Goal: Use online tool/utility: Utilize a website feature to perform a specific function

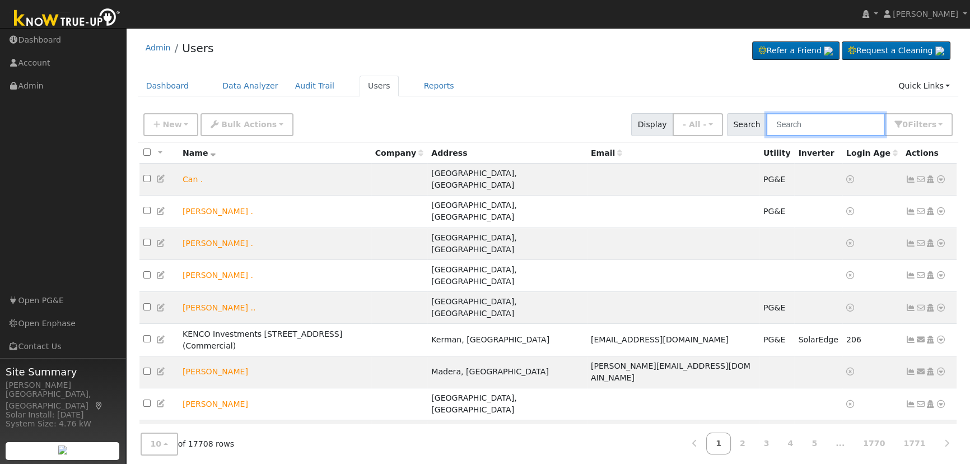
click at [803, 123] on input "text" at bounding box center [825, 124] width 119 height 23
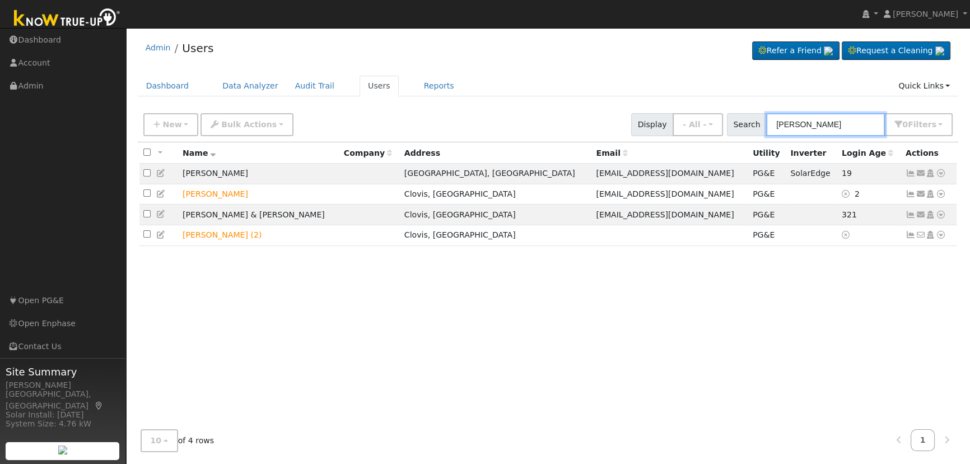
type input "richard hernandez"
click at [938, 175] on icon at bounding box center [941, 173] width 10 height 8
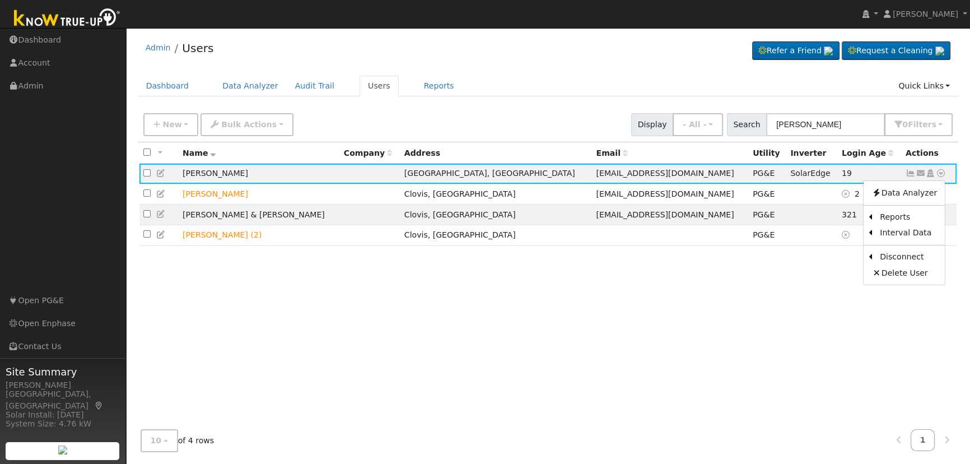
click at [938, 175] on icon at bounding box center [941, 173] width 10 height 8
drag, startPoint x: 782, startPoint y: 366, endPoint x: 792, endPoint y: 319, distance: 48.6
click at [783, 365] on div "All None All on page None on page Name Company Address Email Utility Inverter L…" at bounding box center [548, 281] width 821 height 278
click at [940, 196] on icon at bounding box center [941, 194] width 10 height 8
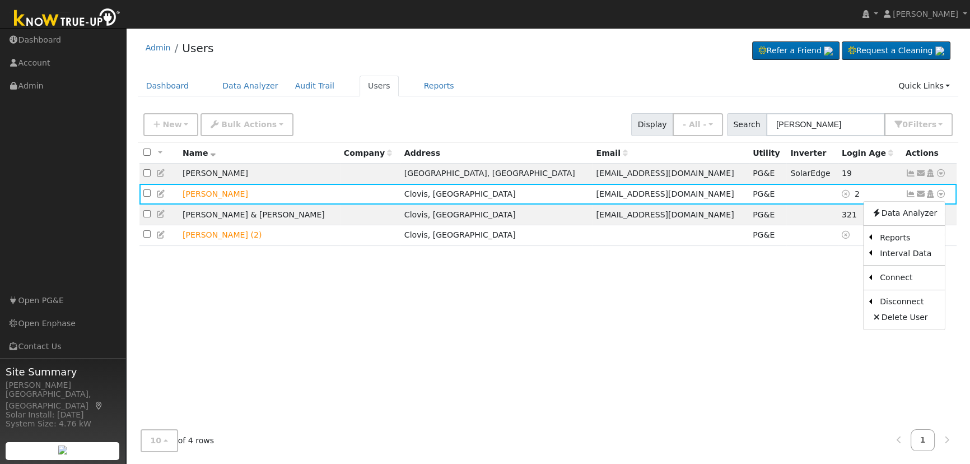
click at [0, 0] on link "Scenario" at bounding box center [0, 0] width 0 height 0
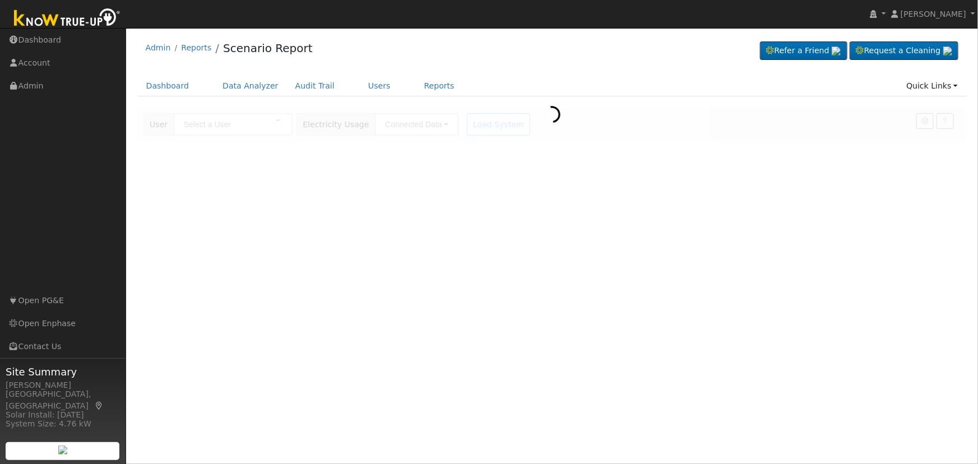
type input "[PERSON_NAME]"
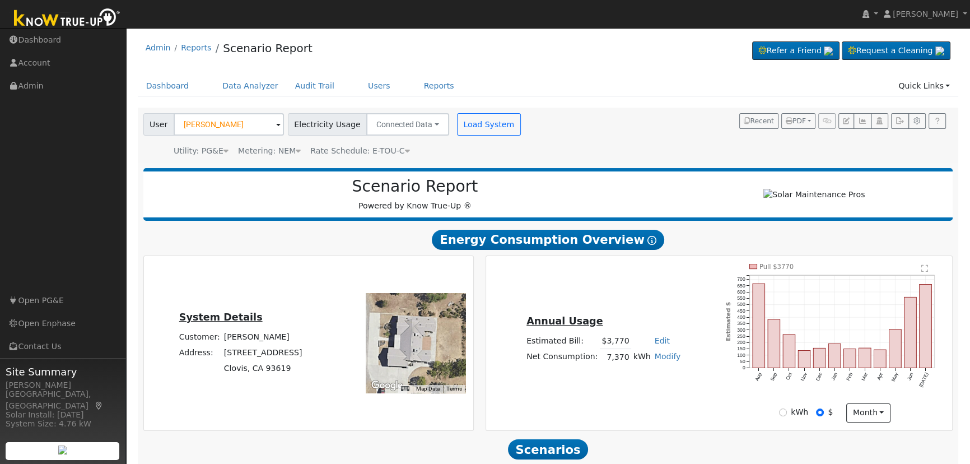
click at [634, 385] on div "Annual Usage Estimated Bill: $3,770 Edit Estimated Bill $ Annual Net Consumptio…" at bounding box center [719, 343] width 463 height 159
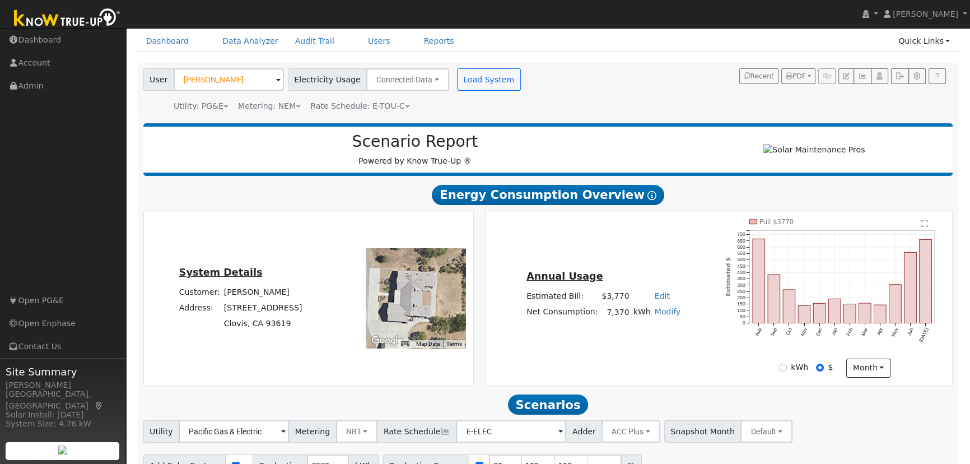
scroll to position [107, 0]
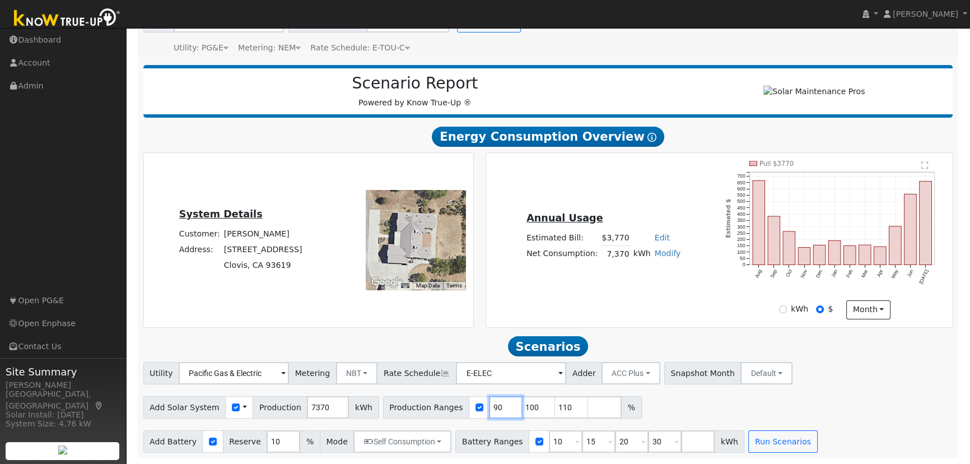
click at [489, 409] on input "90" at bounding box center [506, 407] width 34 height 22
type input "100"
type input "110"
click at [489, 409] on input "100" at bounding box center [506, 407] width 34 height 22
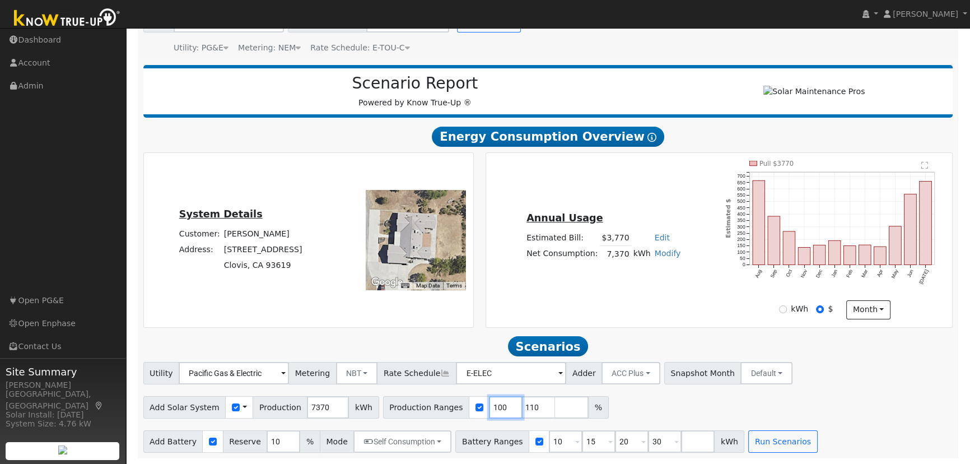
type input "110"
click at [489, 409] on input "110" at bounding box center [506, 407] width 34 height 22
click at [489, 409] on input "number" at bounding box center [506, 407] width 34 height 22
type input "95.21"
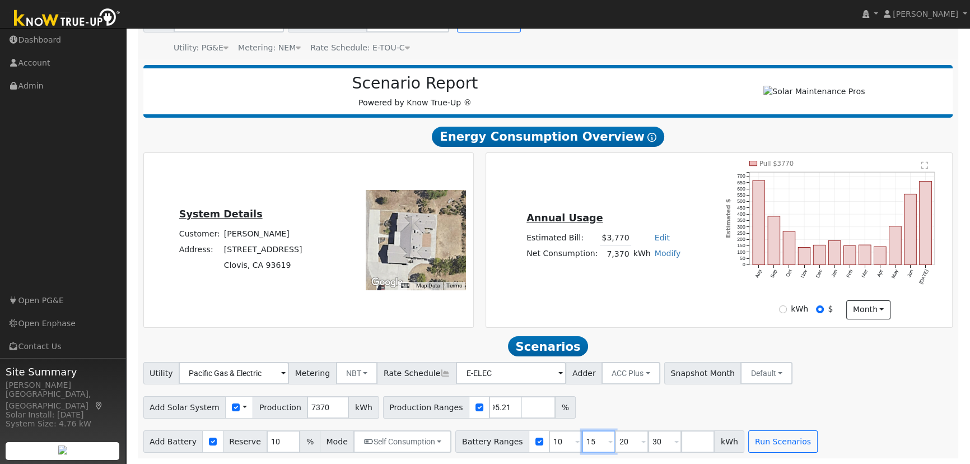
click at [582, 437] on input "15" at bounding box center [599, 441] width 34 height 22
click at [582, 437] on input "1" at bounding box center [599, 441] width 34 height 22
type input "20"
type input "30"
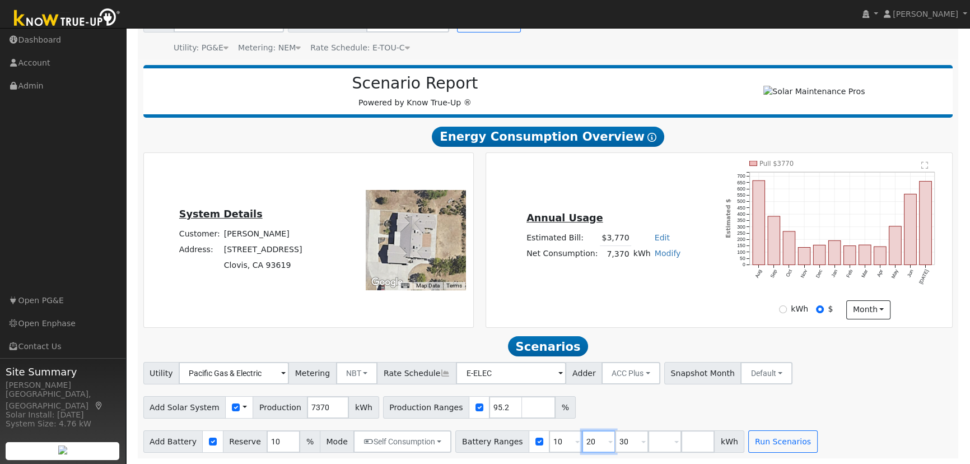
click at [582, 437] on input "20" at bounding box center [599, 441] width 34 height 22
type input "30"
click at [582, 437] on input "30" at bounding box center [599, 441] width 34 height 22
click at [582, 437] on input "number" at bounding box center [599, 441] width 34 height 22
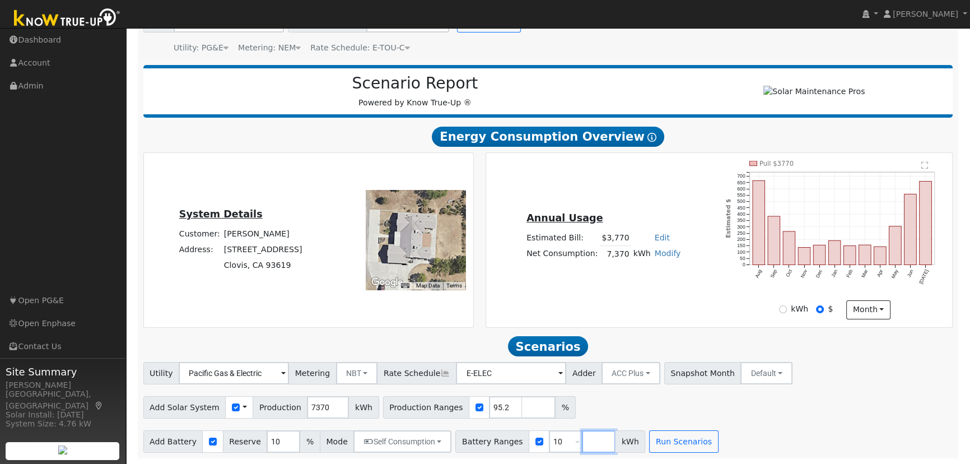
click at [582, 437] on input "number" at bounding box center [599, 441] width 34 height 22
click at [549, 447] on input "10" at bounding box center [566, 441] width 34 height 22
type input "10"
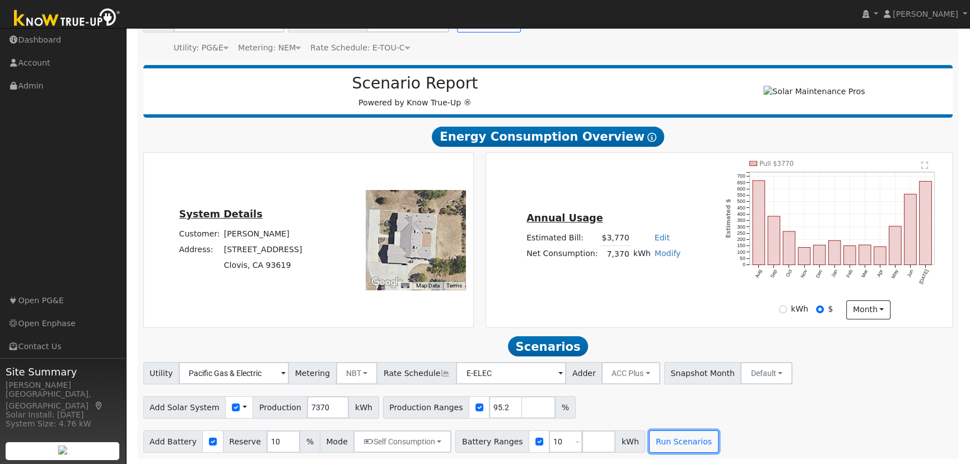
click at [668, 448] on button "Run Scenarios" at bounding box center [683, 441] width 69 height 22
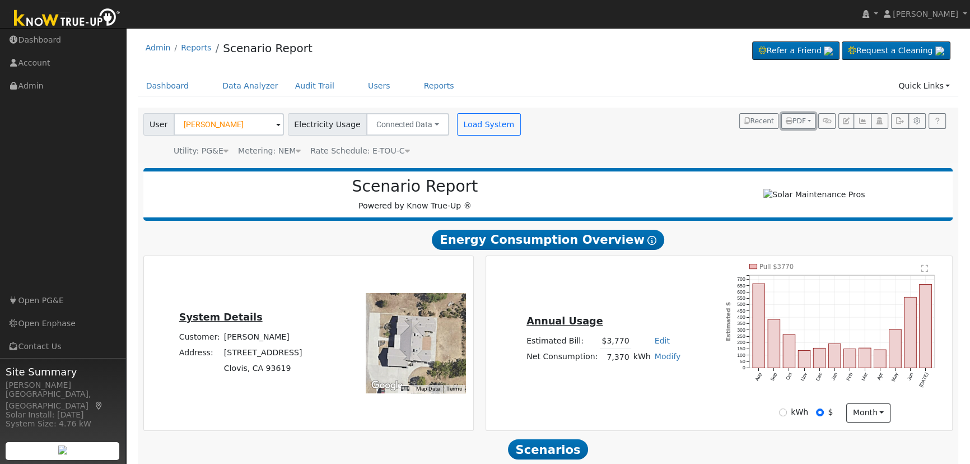
click at [799, 121] on span "PDF" at bounding box center [796, 121] width 20 height 8
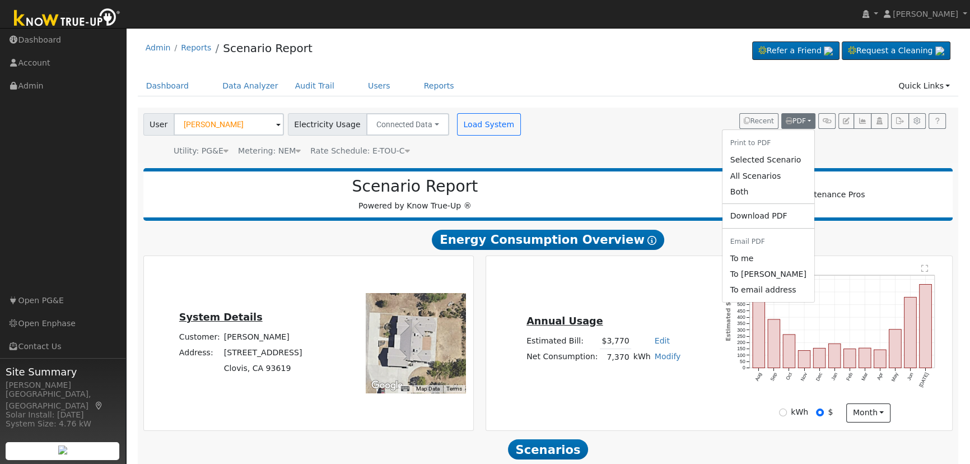
click at [766, 198] on link "Both" at bounding box center [769, 192] width 92 height 16
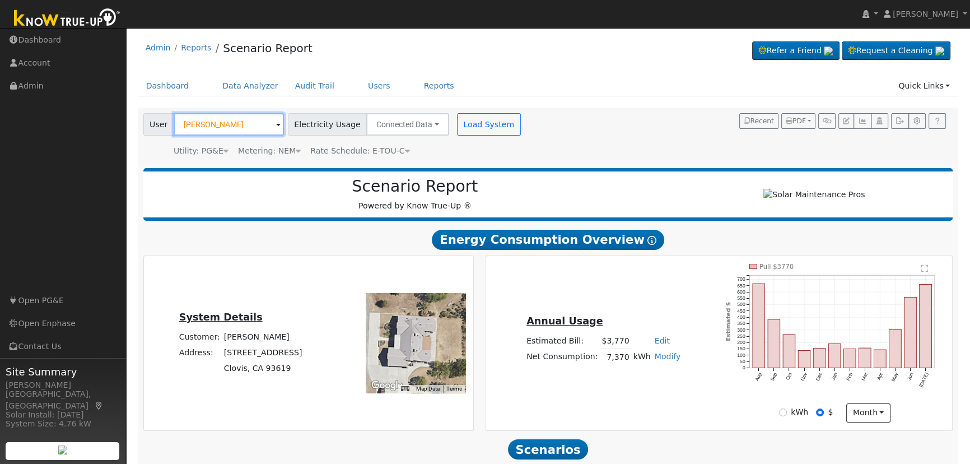
click at [217, 125] on input "Richard Hernandez" at bounding box center [229, 124] width 110 height 22
paste input "[PERSON_NAME]"
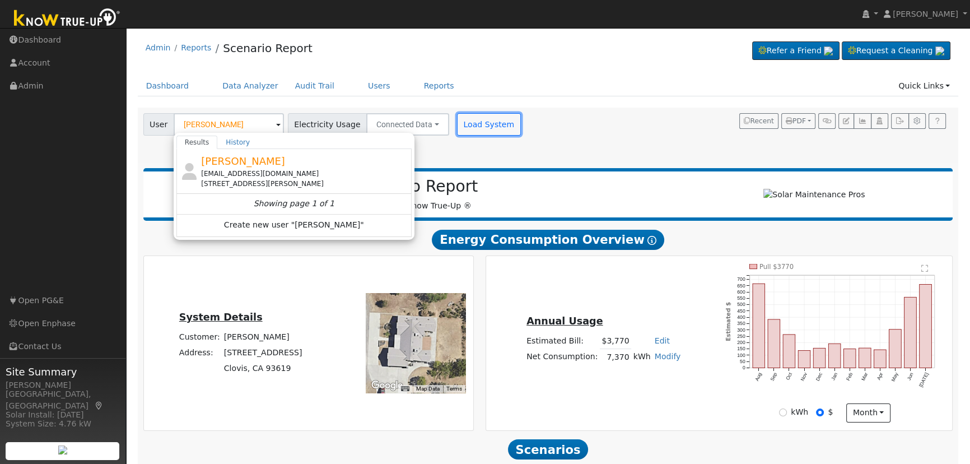
click at [466, 122] on button "Load System" at bounding box center [489, 124] width 64 height 22
type input "Richard Hernandez"
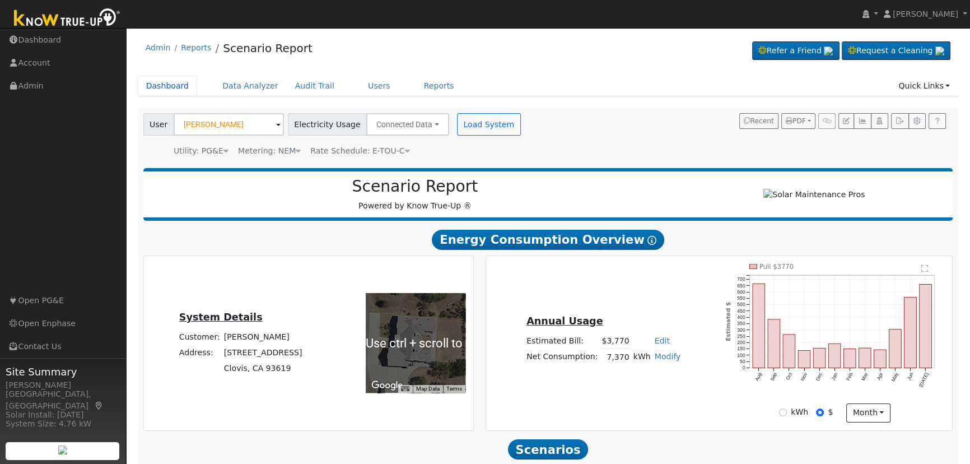
click at [146, 94] on link "Dashboard" at bounding box center [168, 86] width 60 height 21
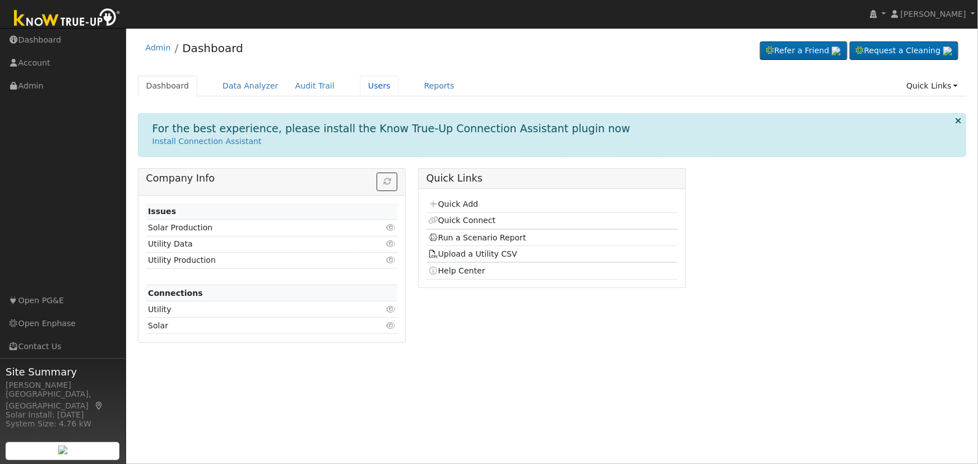
click at [360, 87] on link "Users" at bounding box center [379, 86] width 39 height 21
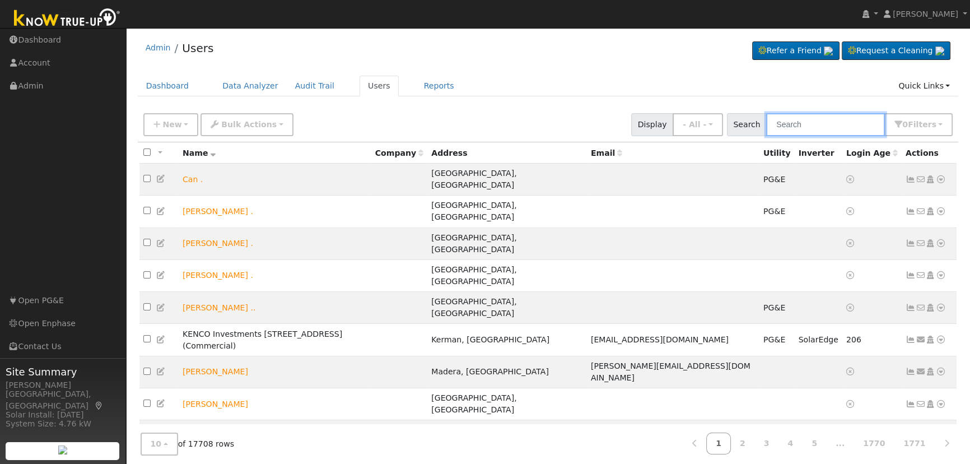
click at [851, 118] on input "text" at bounding box center [825, 124] width 119 height 23
paste input "Jeff Reich"
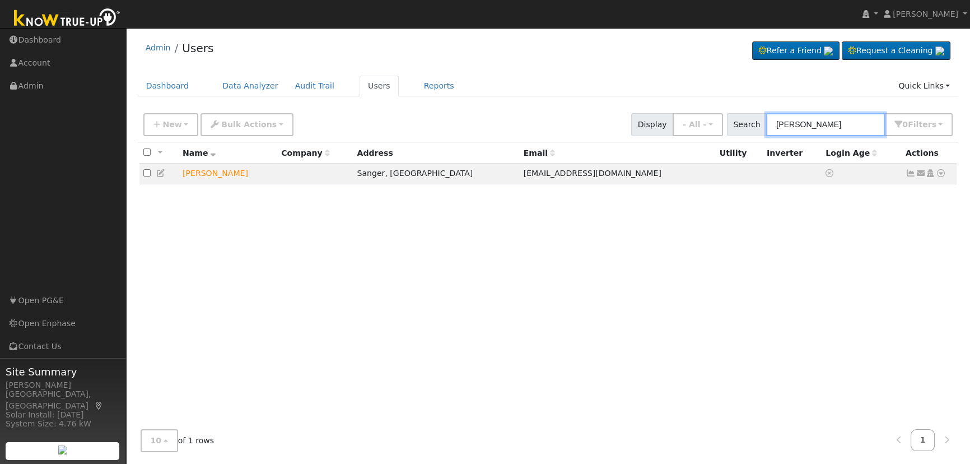
type input "Jeff Reich"
click at [941, 175] on icon at bounding box center [941, 173] width 10 height 8
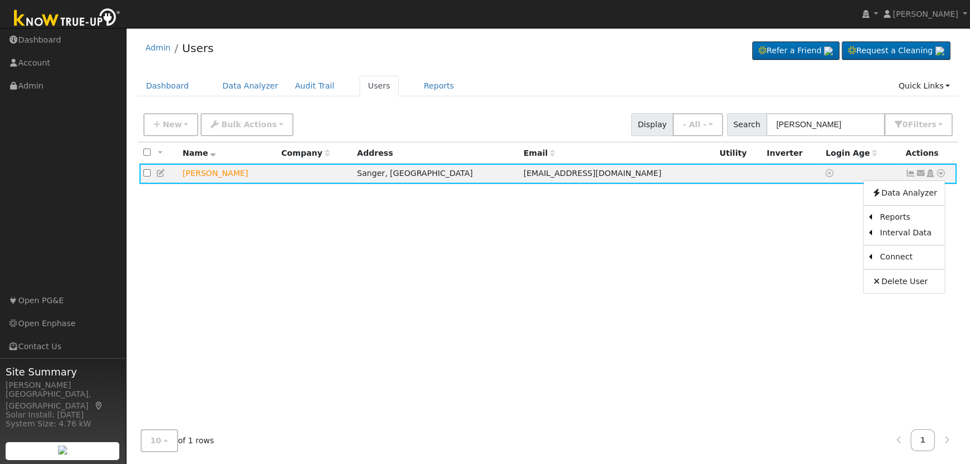
click at [0, 0] on link "Scenario" at bounding box center [0, 0] width 0 height 0
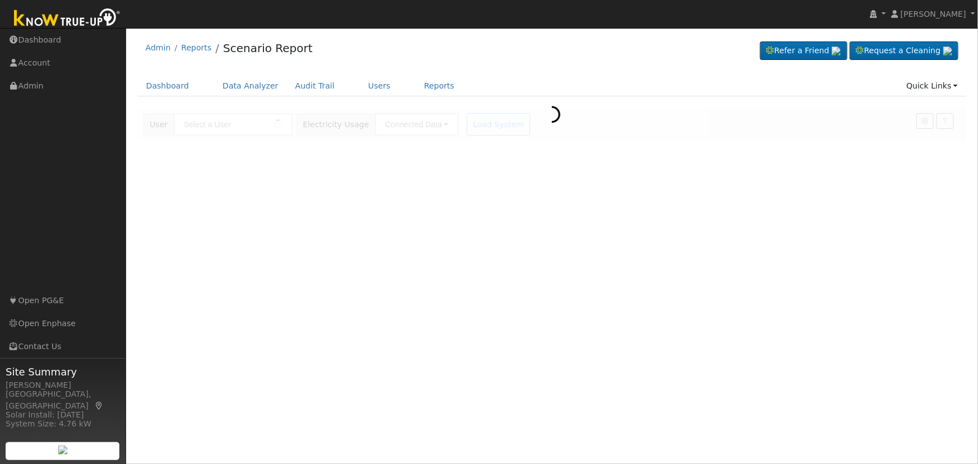
type input "[PERSON_NAME]"
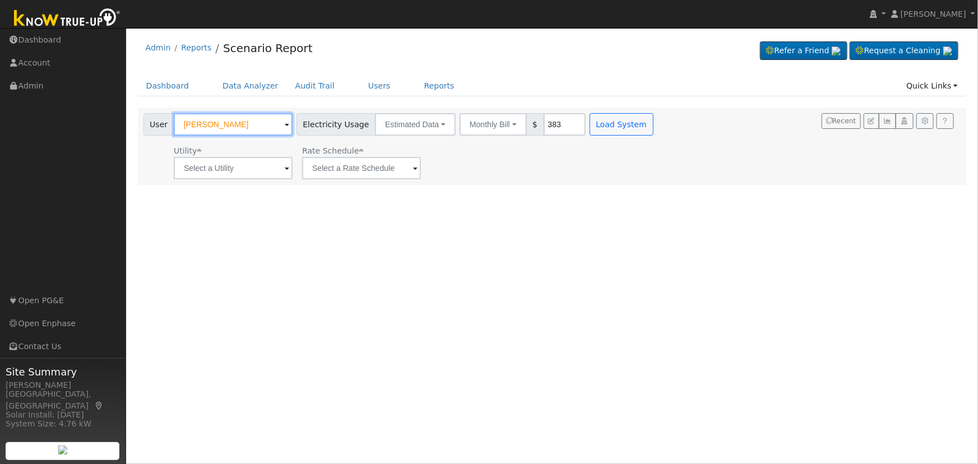
click at [225, 126] on input "[PERSON_NAME]" at bounding box center [233, 124] width 119 height 22
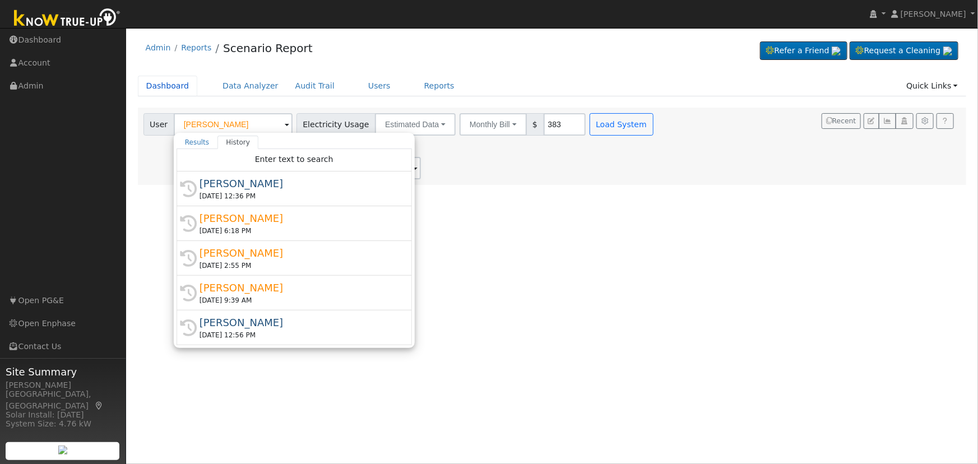
click at [173, 90] on link "Dashboard" at bounding box center [168, 86] width 60 height 21
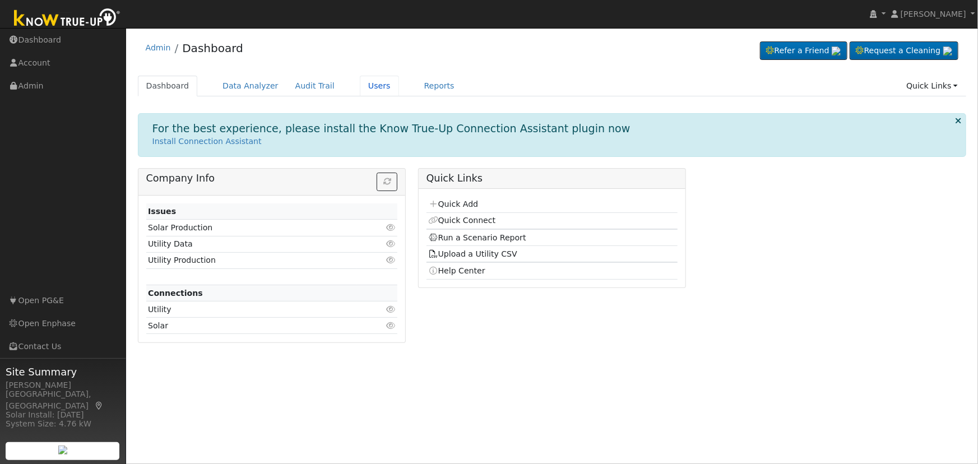
click at [364, 86] on link "Users" at bounding box center [379, 86] width 39 height 21
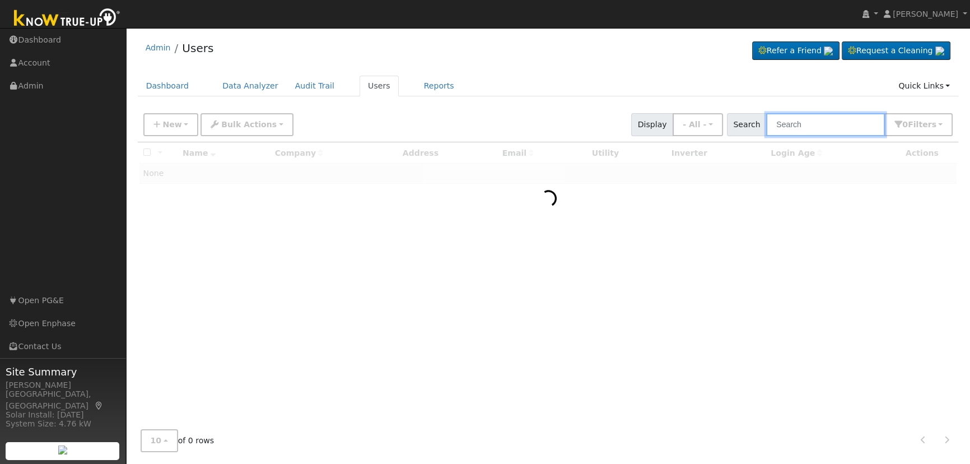
click at [815, 125] on input "text" at bounding box center [825, 124] width 119 height 23
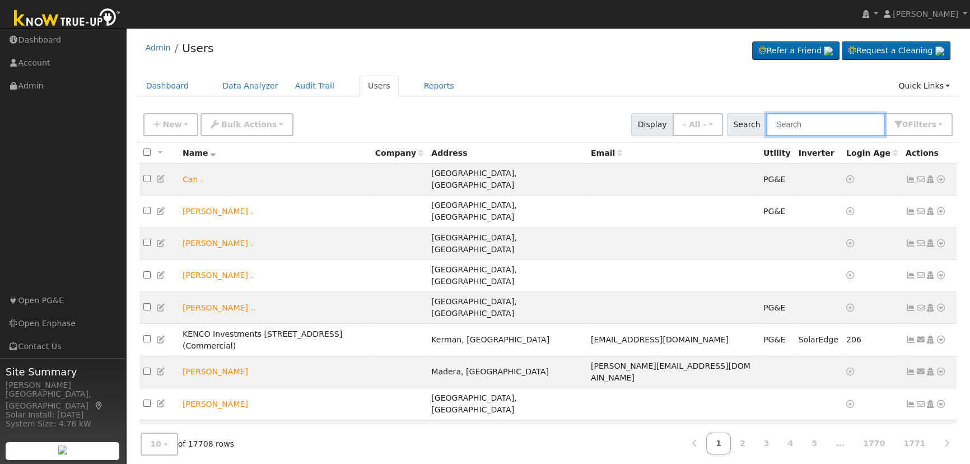
paste input "[PERSON_NAME]"
type input "[PERSON_NAME]"
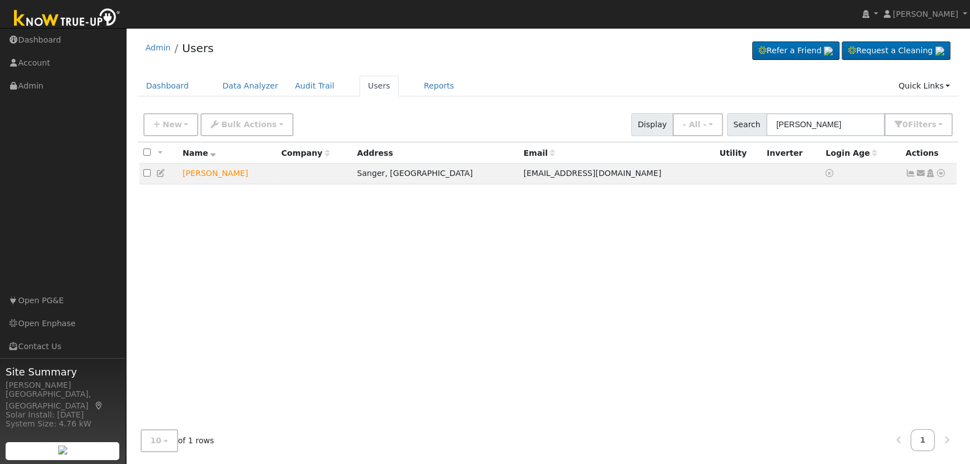
click at [931, 175] on icon at bounding box center [931, 173] width 10 height 8
